Goal: Book appointment/travel/reservation

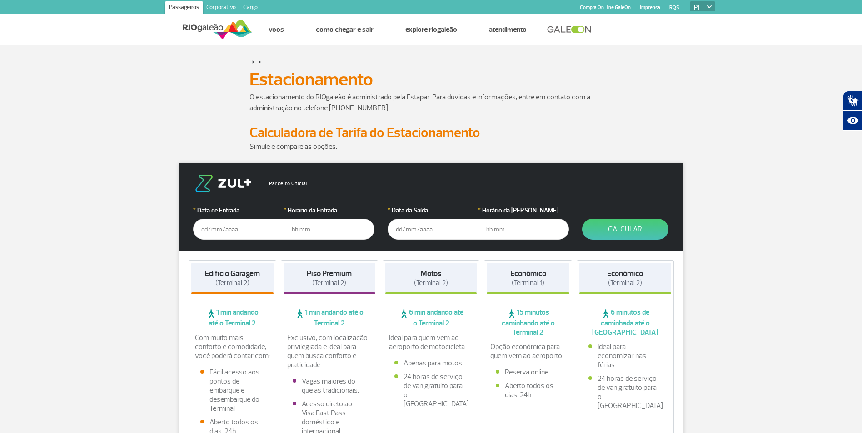
drag, startPoint x: 203, startPoint y: 229, endPoint x: 204, endPoint y: 238, distance: 8.7
click at [203, 229] on input "text" at bounding box center [238, 229] width 91 height 21
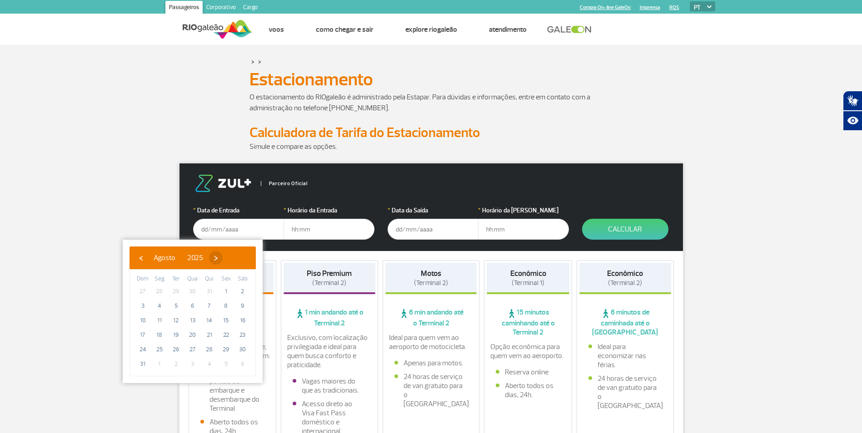
click at [223, 260] on span "›" at bounding box center [216, 258] width 14 height 14
click at [231, 259] on span "›" at bounding box center [224, 258] width 14 height 14
click at [227, 351] on span "31" at bounding box center [226, 350] width 15 height 15
type input "[DATE]"
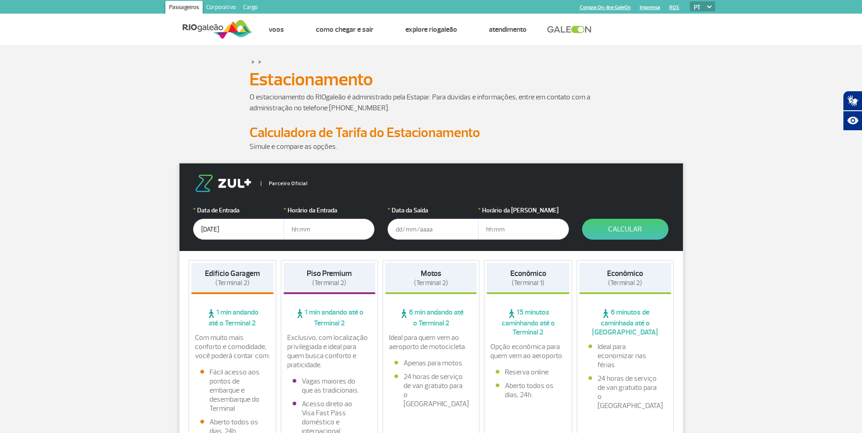
click at [331, 227] on input "text" at bounding box center [328, 229] width 91 height 21
type input "14:00"
click at [432, 229] on input "text" at bounding box center [433, 229] width 91 height 21
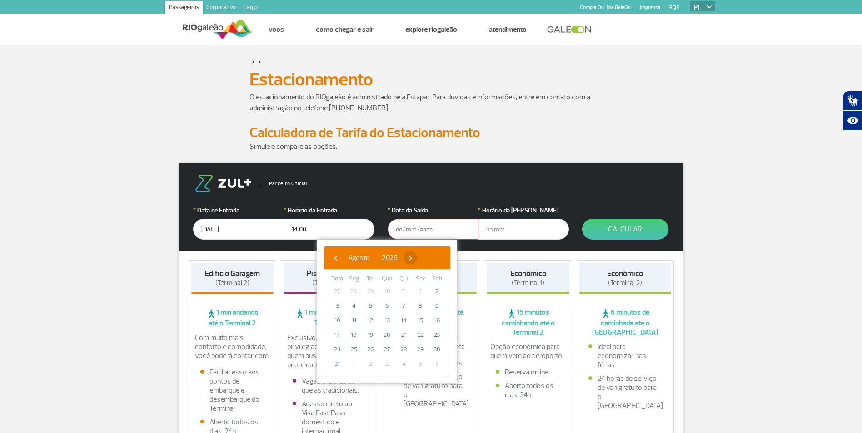
click at [417, 258] on span "›" at bounding box center [410, 258] width 14 height 14
click at [425, 258] on span "›" at bounding box center [419, 258] width 14 height 14
click at [420, 258] on span "›" at bounding box center [413, 258] width 14 height 14
click at [339, 306] on span "2" at bounding box center [337, 306] width 15 height 15
type input "[DATE]"
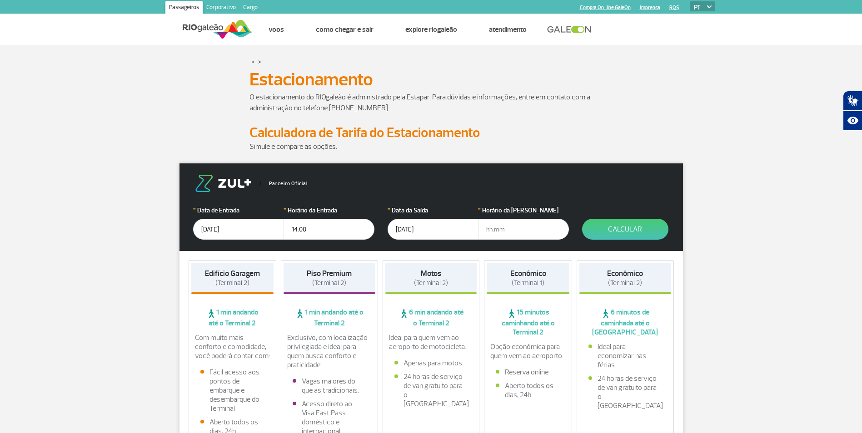
click at [520, 232] on input "text" at bounding box center [523, 229] width 91 height 21
type input "19:50"
click at [611, 229] on button "Calcular" at bounding box center [625, 229] width 86 height 21
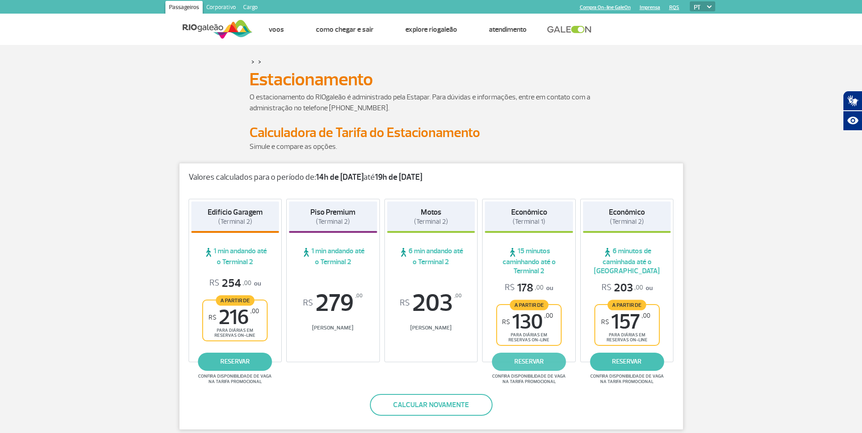
click at [537, 362] on link "reservar" at bounding box center [529, 362] width 74 height 18
